Goal: Task Accomplishment & Management: Manage account settings

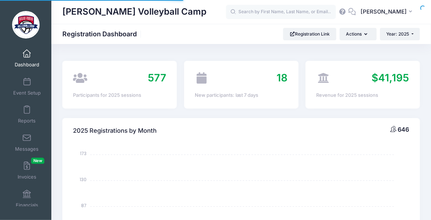
select select
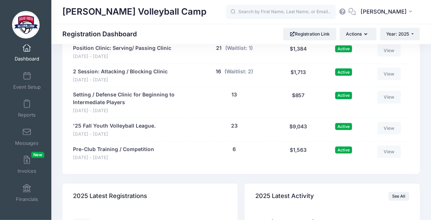
scroll to position [1258, 0]
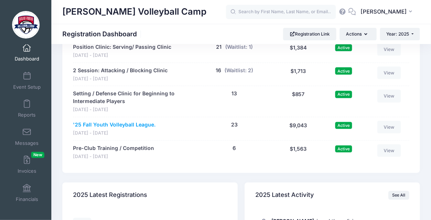
click at [84, 126] on link "'25 Fall Youth Volleyball League." at bounding box center [114, 125] width 83 height 8
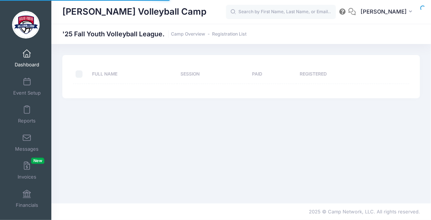
select select "10"
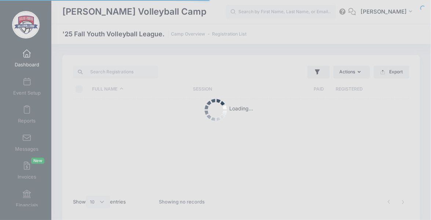
scroll to position [6, 0]
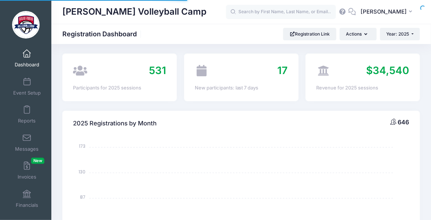
select select
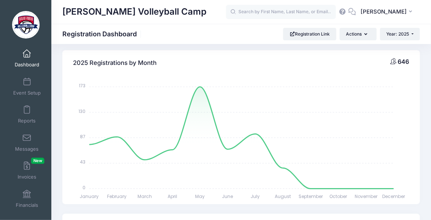
scroll to position [70, 0]
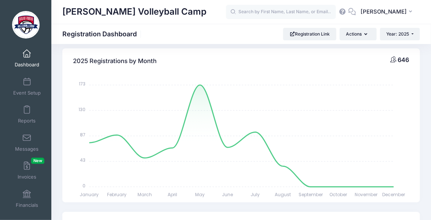
click at [27, 51] on span at bounding box center [27, 54] width 0 height 8
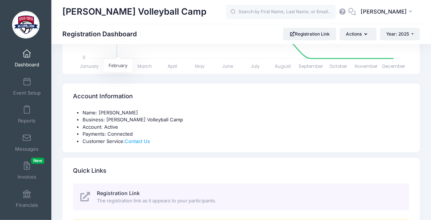
scroll to position [239, 0]
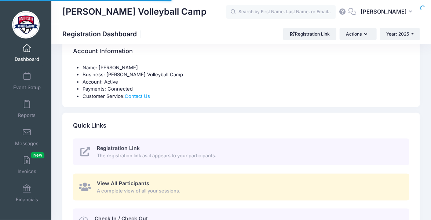
select select
click at [27, 50] on span at bounding box center [27, 48] width 0 height 8
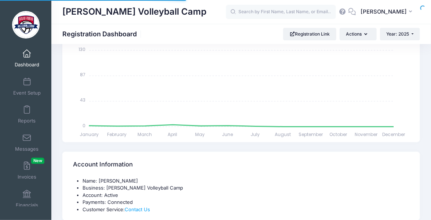
scroll to position [6, 0]
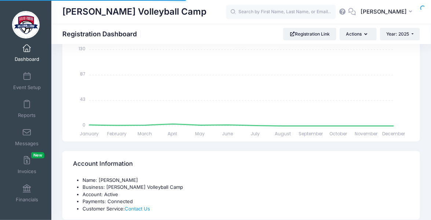
select select
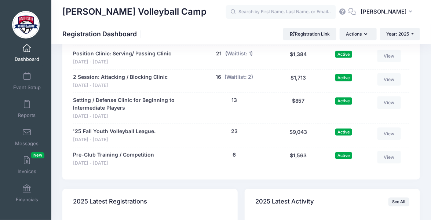
scroll to position [1252, 0]
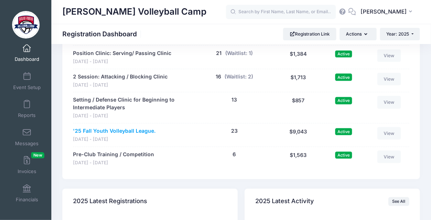
click at [91, 131] on link "'25 Fall Youth Volleyball League." at bounding box center [114, 131] width 83 height 8
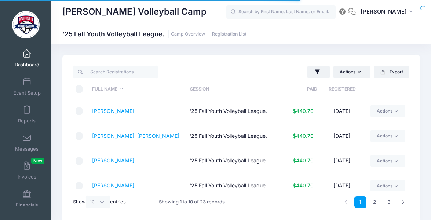
select select "10"
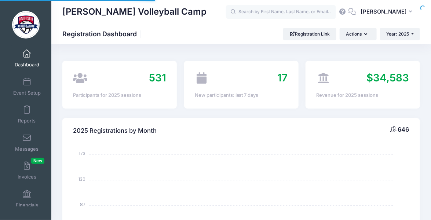
scroll to position [6, 0]
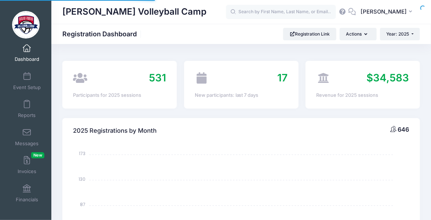
select select
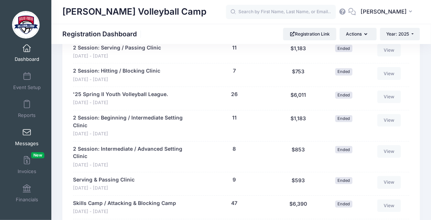
scroll to position [6, 0]
click at [27, 191] on span at bounding box center [27, 189] width 0 height 8
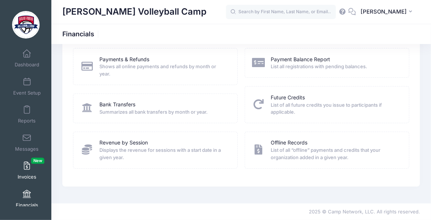
click at [25, 171] on link "Invoices New" at bounding box center [27, 171] width 35 height 26
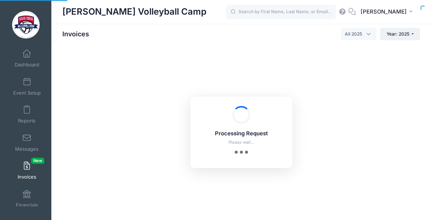
select select
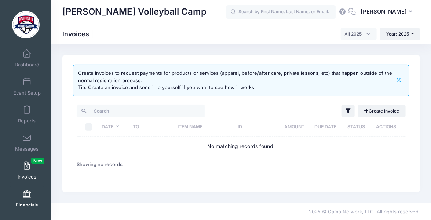
click at [27, 193] on span at bounding box center [27, 195] width 0 height 8
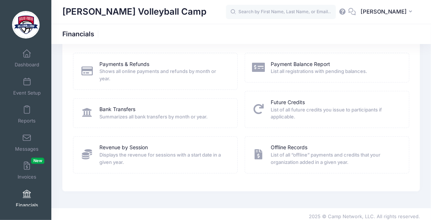
scroll to position [42, 0]
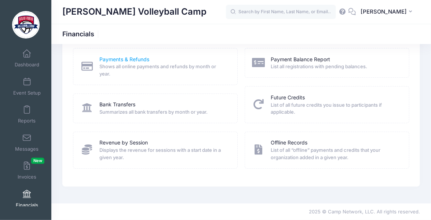
click at [130, 58] on link "Payments & Refunds" at bounding box center [124, 60] width 50 height 8
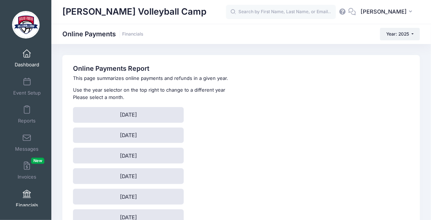
click at [27, 56] on span at bounding box center [27, 54] width 0 height 8
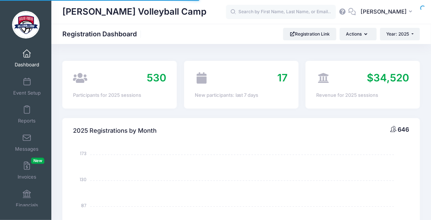
select select
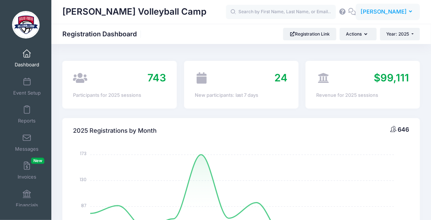
click at [391, 11] on span "[PERSON_NAME]" at bounding box center [384, 12] width 46 height 8
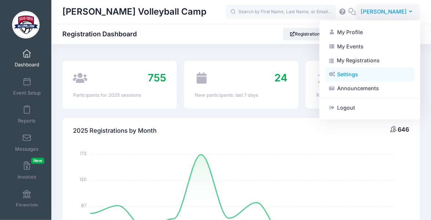
click at [346, 76] on link "Settings" at bounding box center [370, 75] width 89 height 14
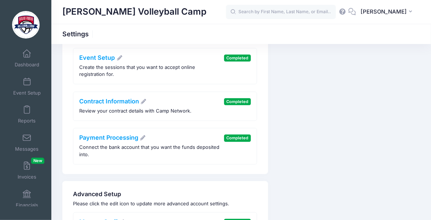
scroll to position [114, 0]
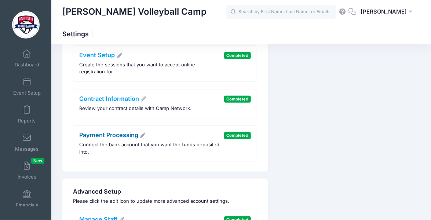
click at [125, 131] on link "Payment Processing" at bounding box center [113, 134] width 67 height 7
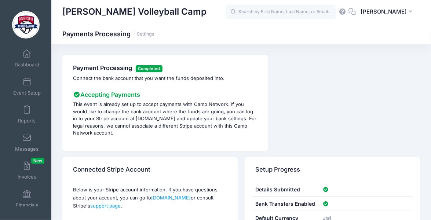
scroll to position [6, 0]
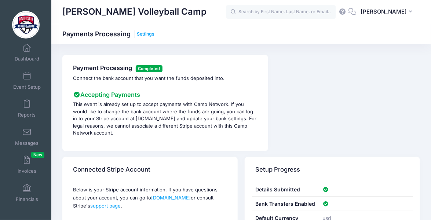
click at [145, 33] on link "Settings" at bounding box center [146, 35] width 18 height 6
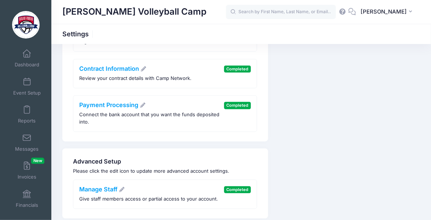
scroll to position [162, 0]
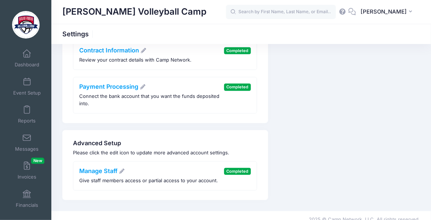
click at [179, 151] on div "Advanced Setup Please click the edit icon to update more advanced account setti…" at bounding box center [165, 165] width 206 height 70
click at [27, 169] on span at bounding box center [27, 166] width 0 height 8
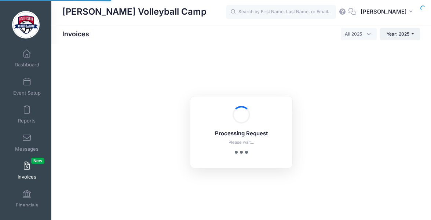
select select
